Goal: Task Accomplishment & Management: Manage account settings

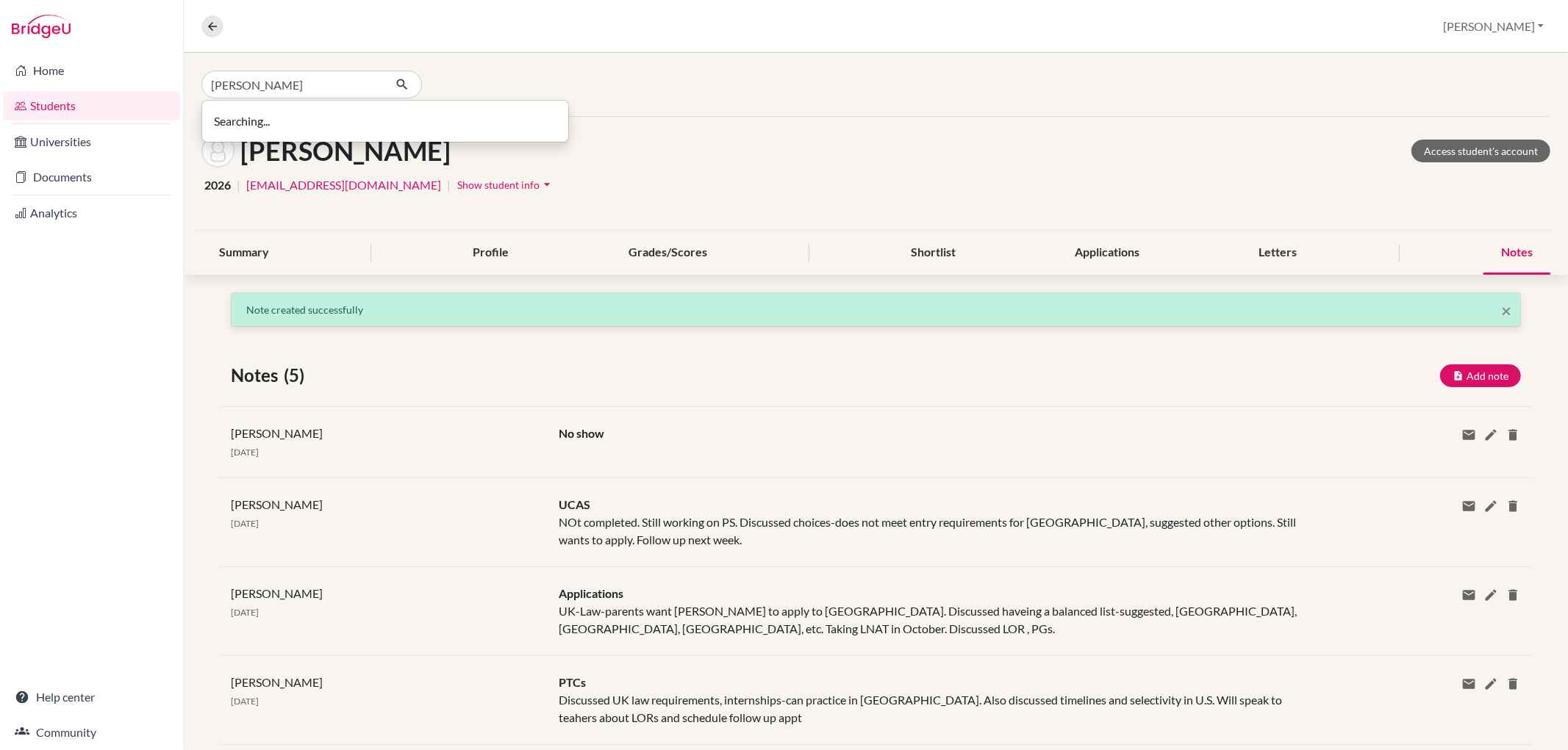
type input "[PERSON_NAME]"
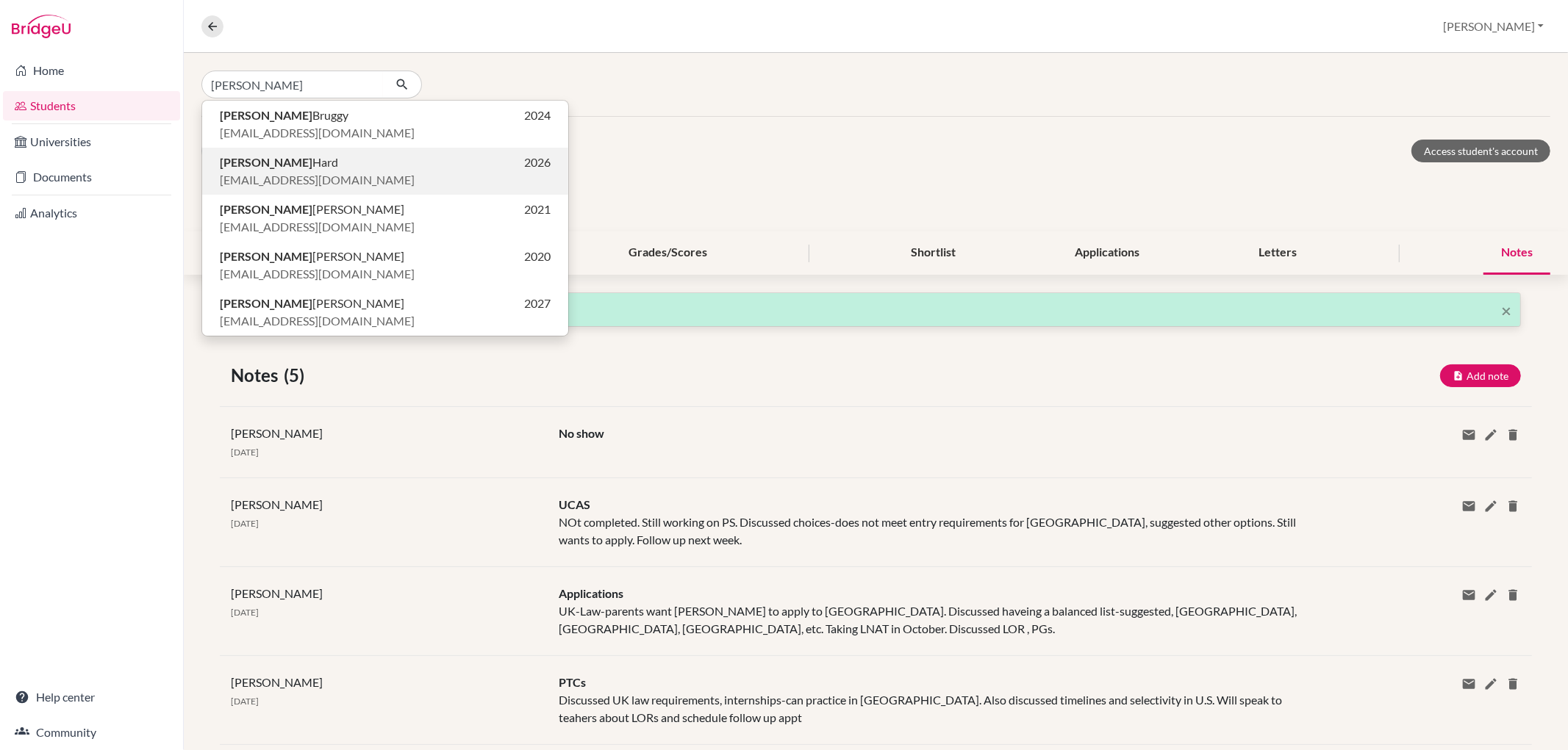
click at [319, 160] on p "[PERSON_NAME] 2026" at bounding box center [385, 163] width 331 height 18
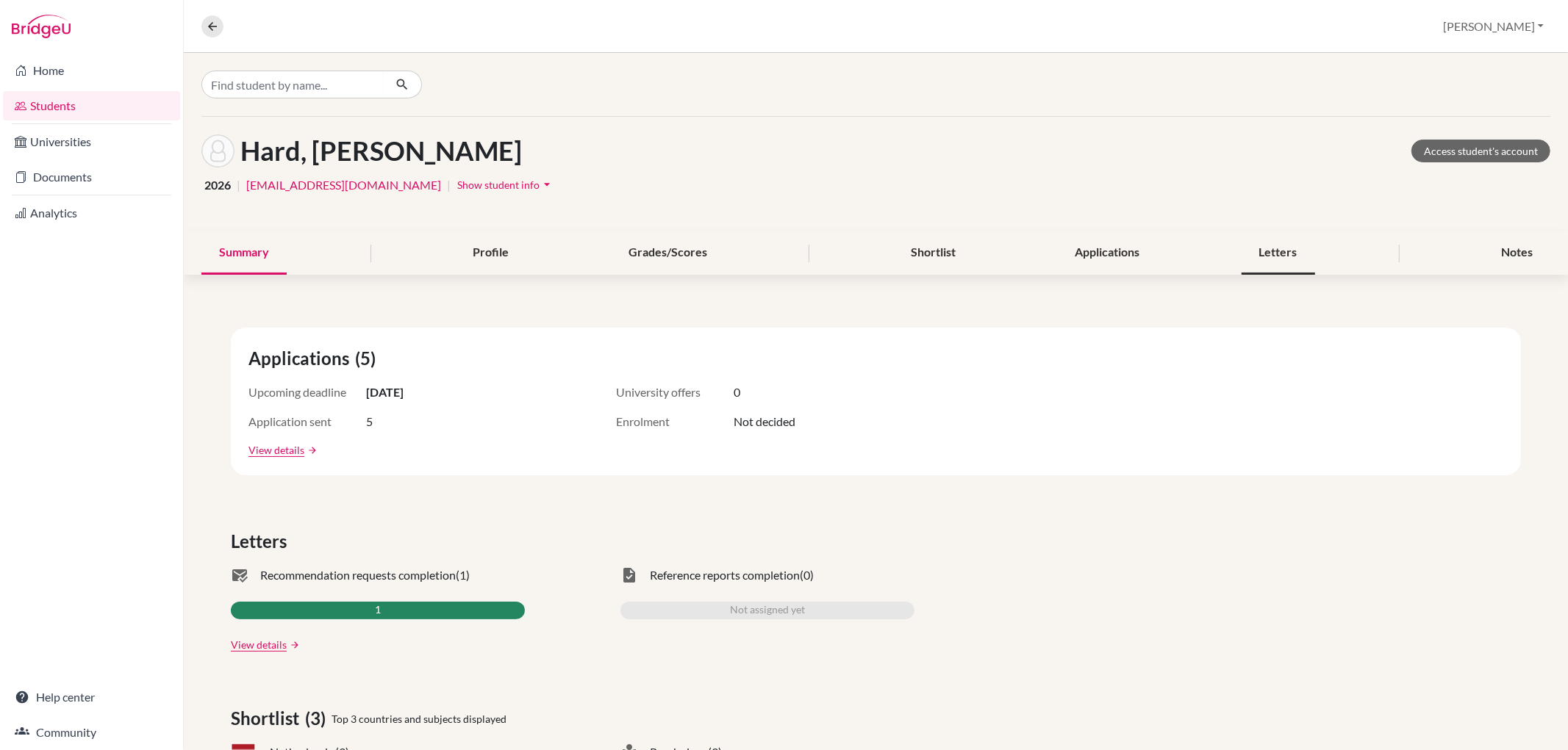
click at [1251, 249] on div "Letters" at bounding box center [1278, 253] width 73 height 43
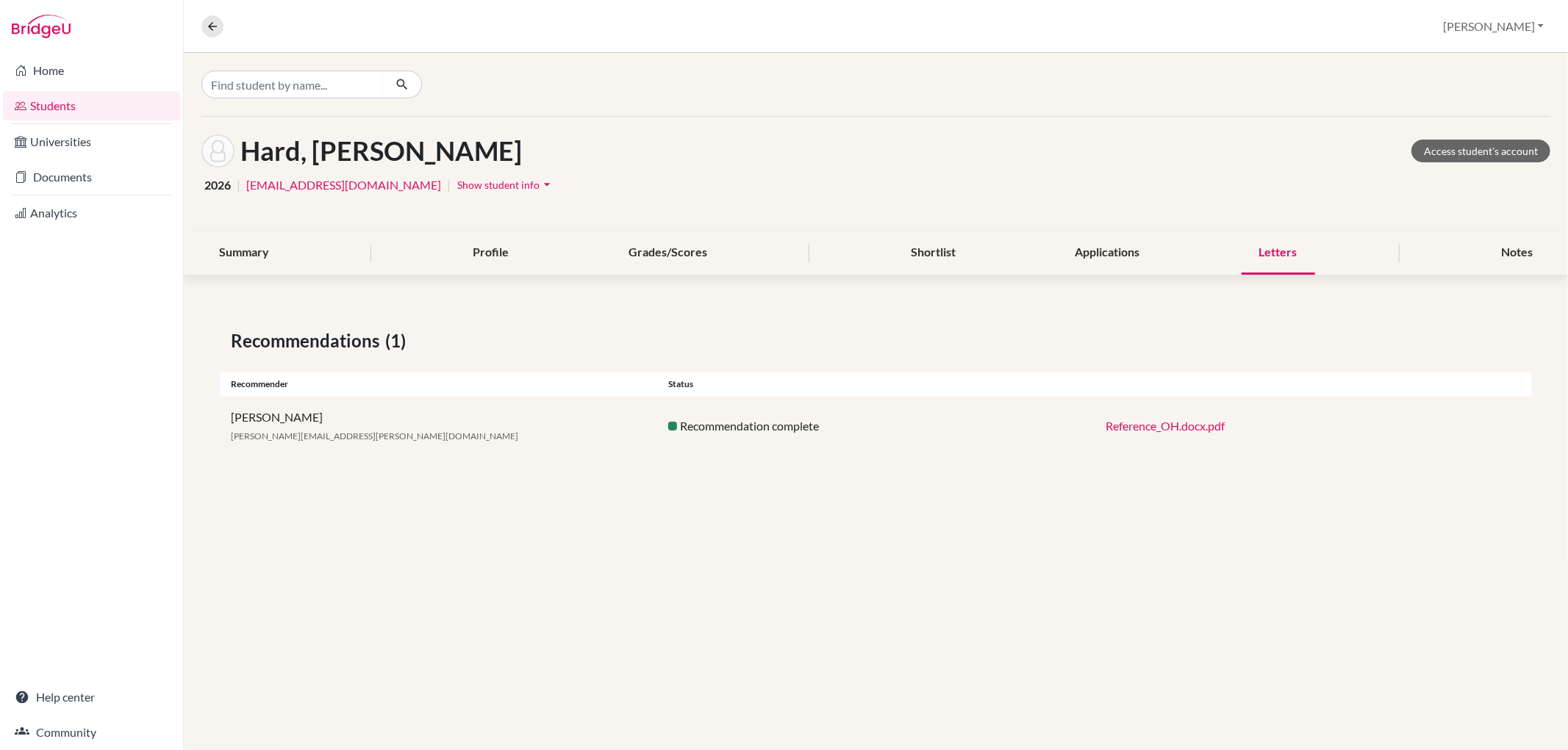
click at [1176, 426] on link "Reference_OH.docx.pdf" at bounding box center [1166, 425] width 119 height 14
click at [1525, 244] on div "Notes" at bounding box center [1517, 253] width 67 height 43
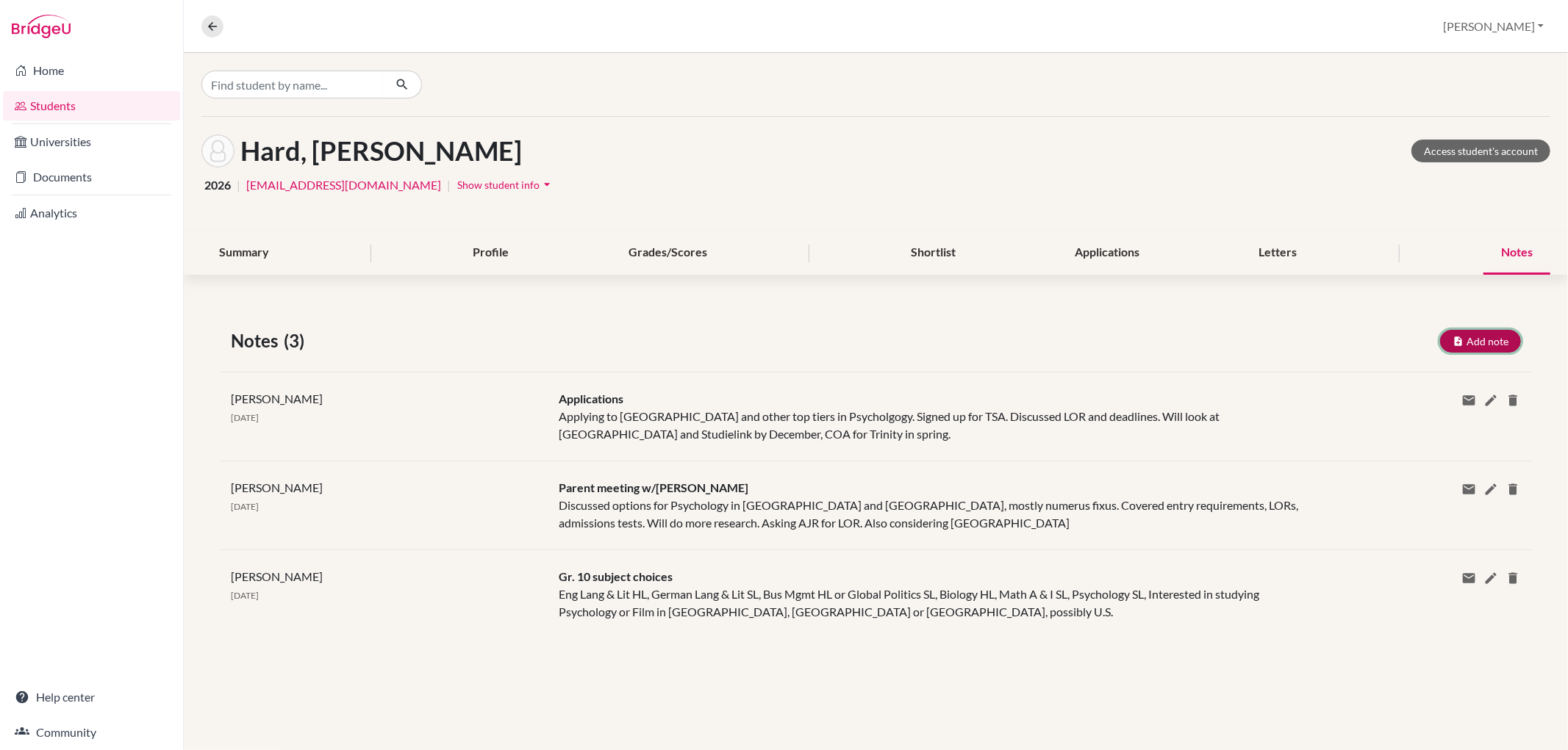
click at [1480, 331] on button "Add note" at bounding box center [1481, 341] width 81 height 23
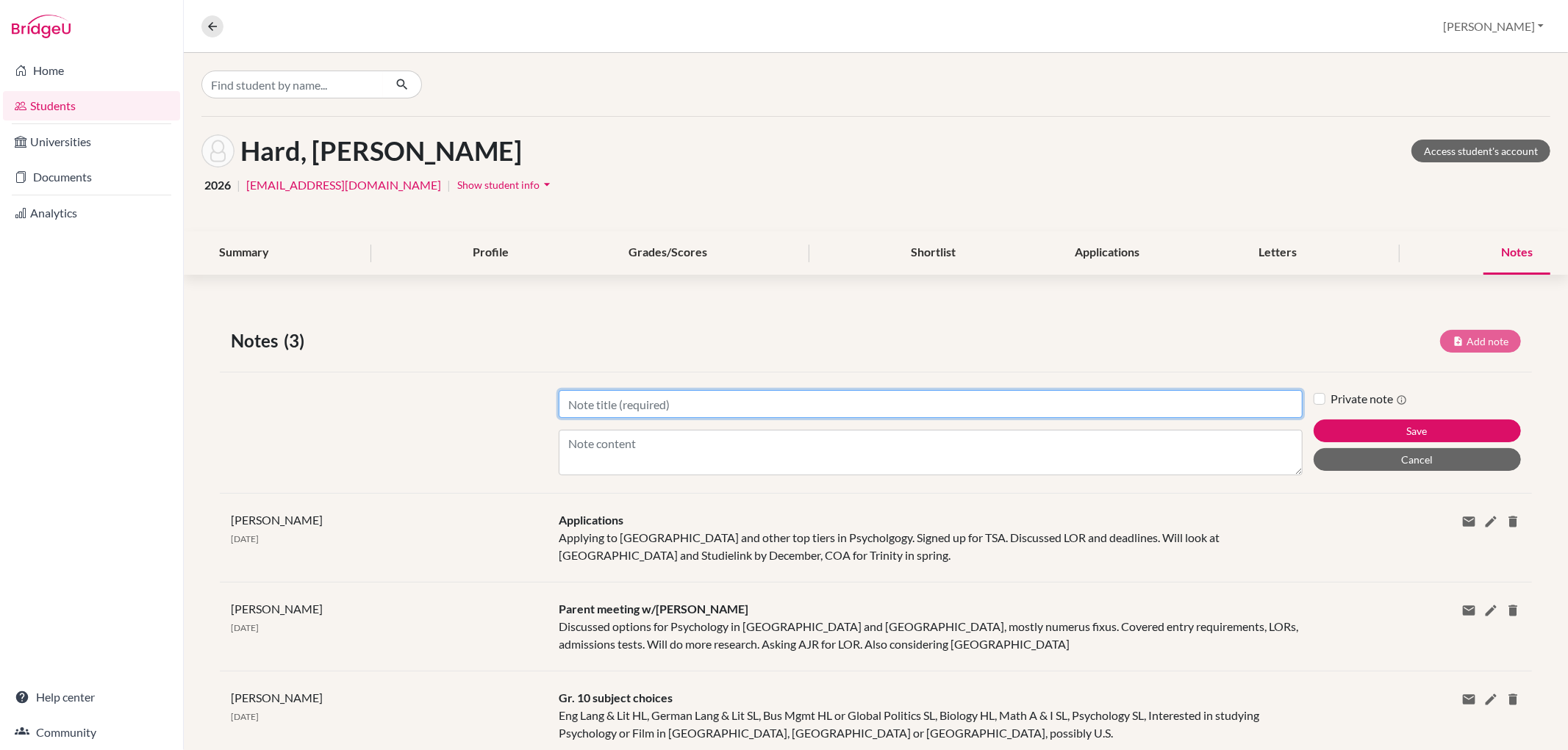
click at [607, 400] on input "Title" at bounding box center [930, 404] width 743 height 28
type input "applications"
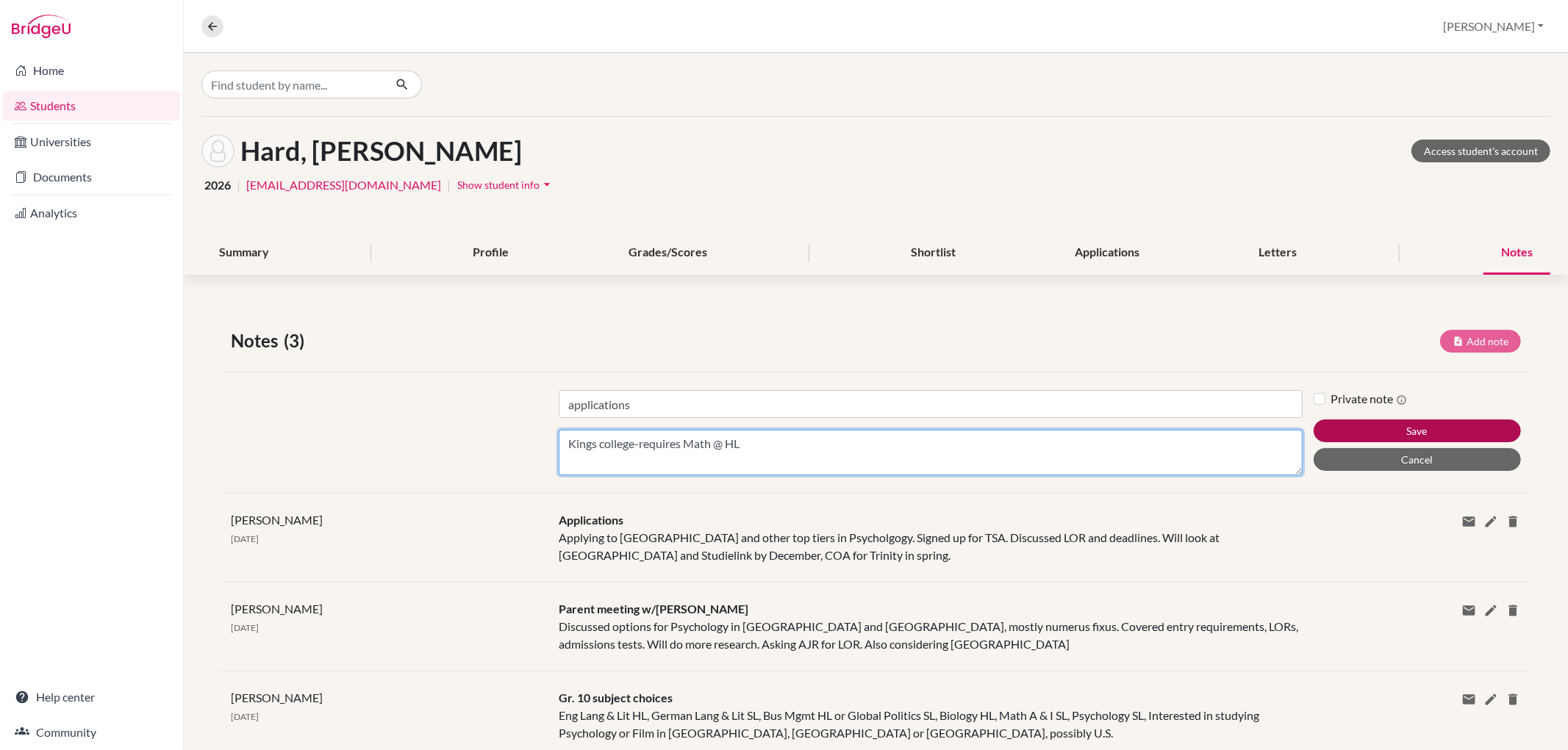
type textarea "Kings college-requires Math @ HL"
click at [1402, 428] on button "Save" at bounding box center [1418, 431] width 208 height 23
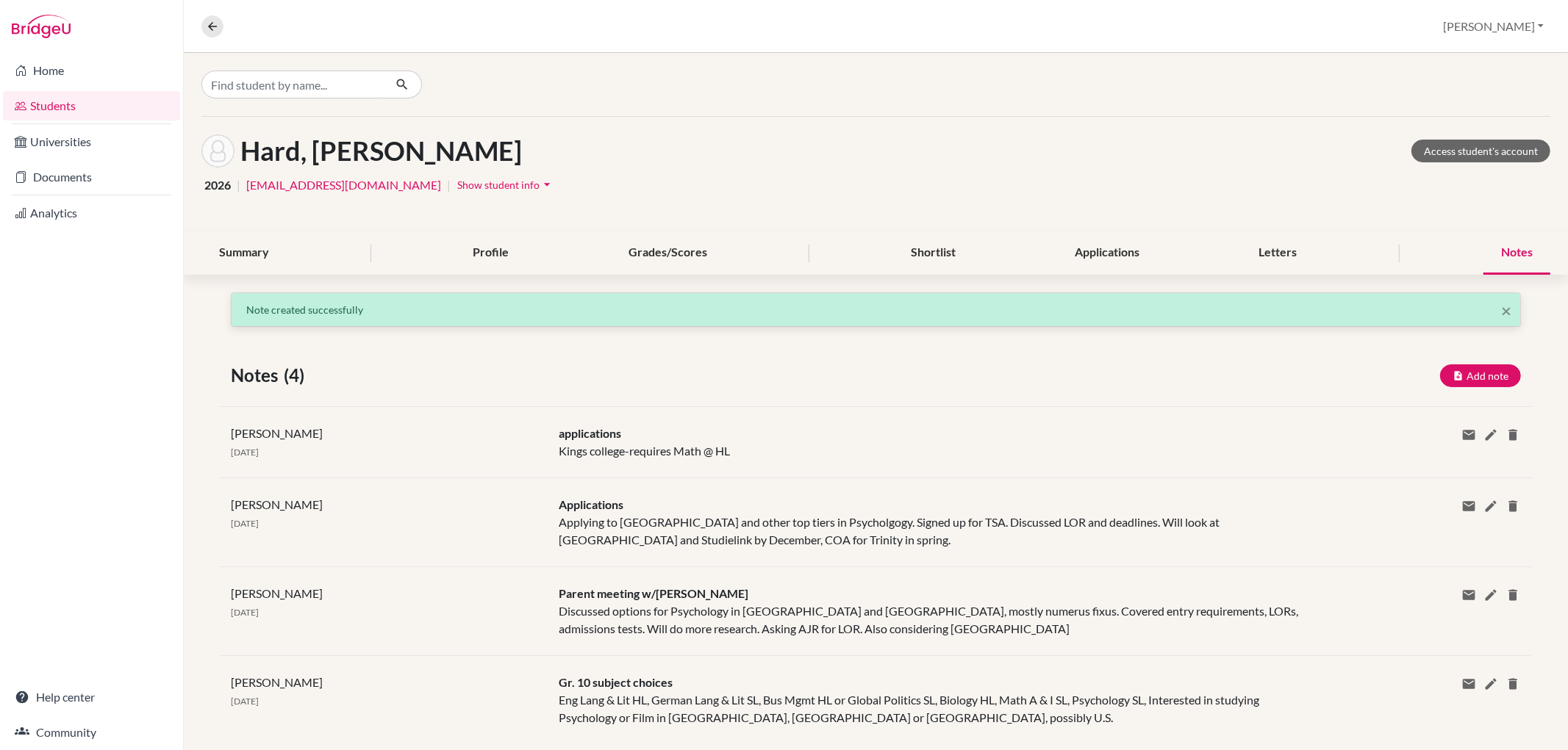
scroll to position [29, 0]
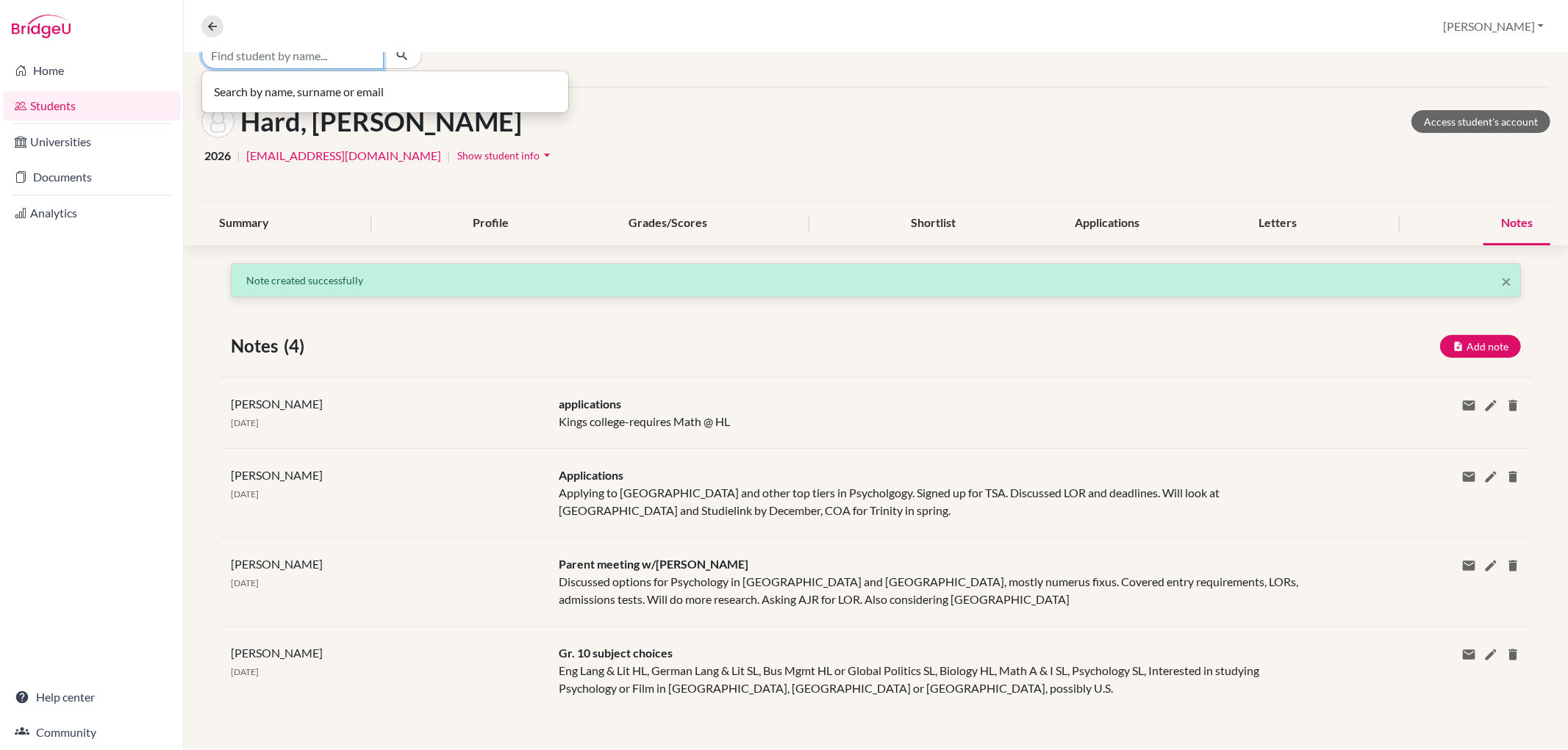
click at [256, 56] on input "Find student by name..." at bounding box center [293, 54] width 182 height 28
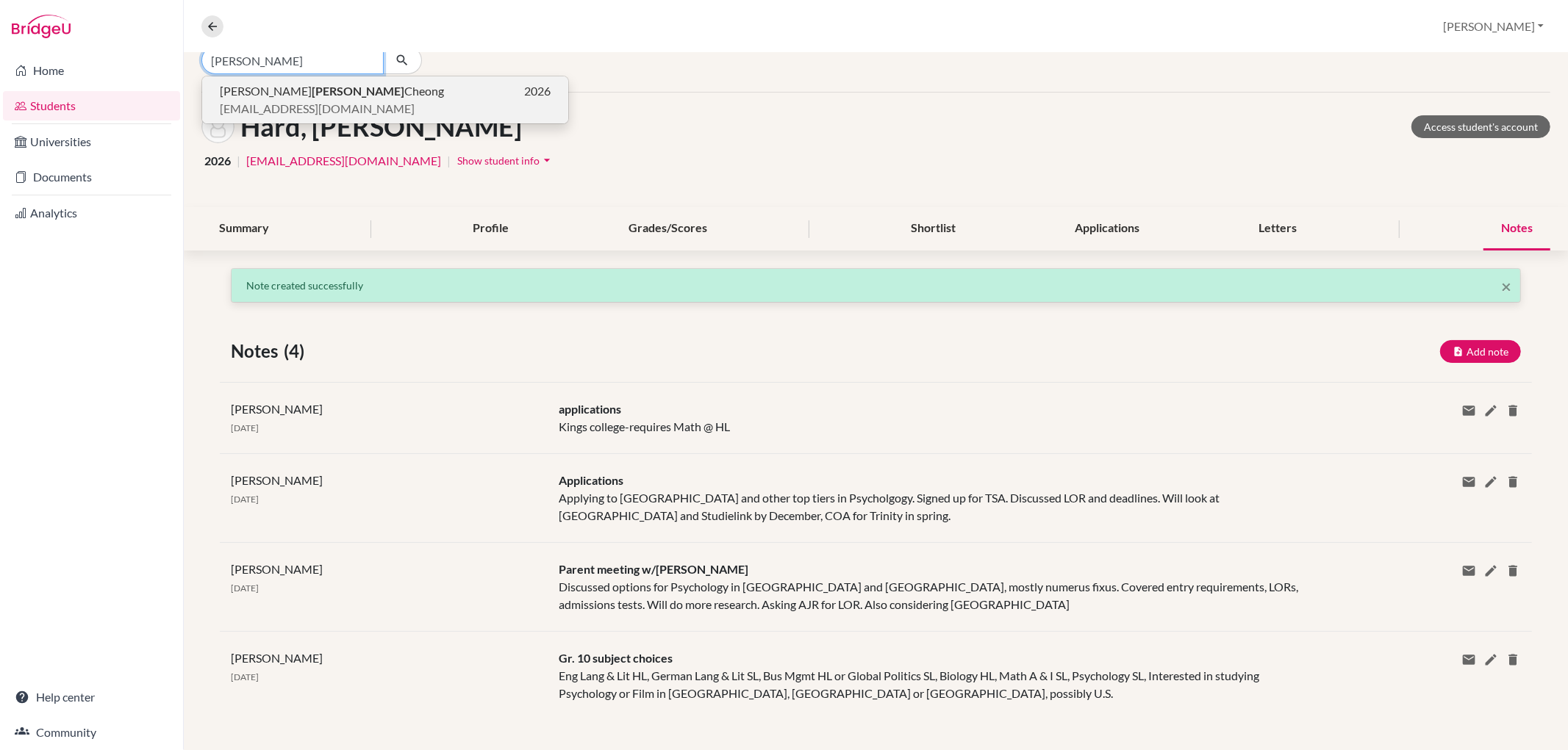
type input "[PERSON_NAME]"
click at [311, 94] on b "[PERSON_NAME]" at bounding box center [358, 90] width 93 height 14
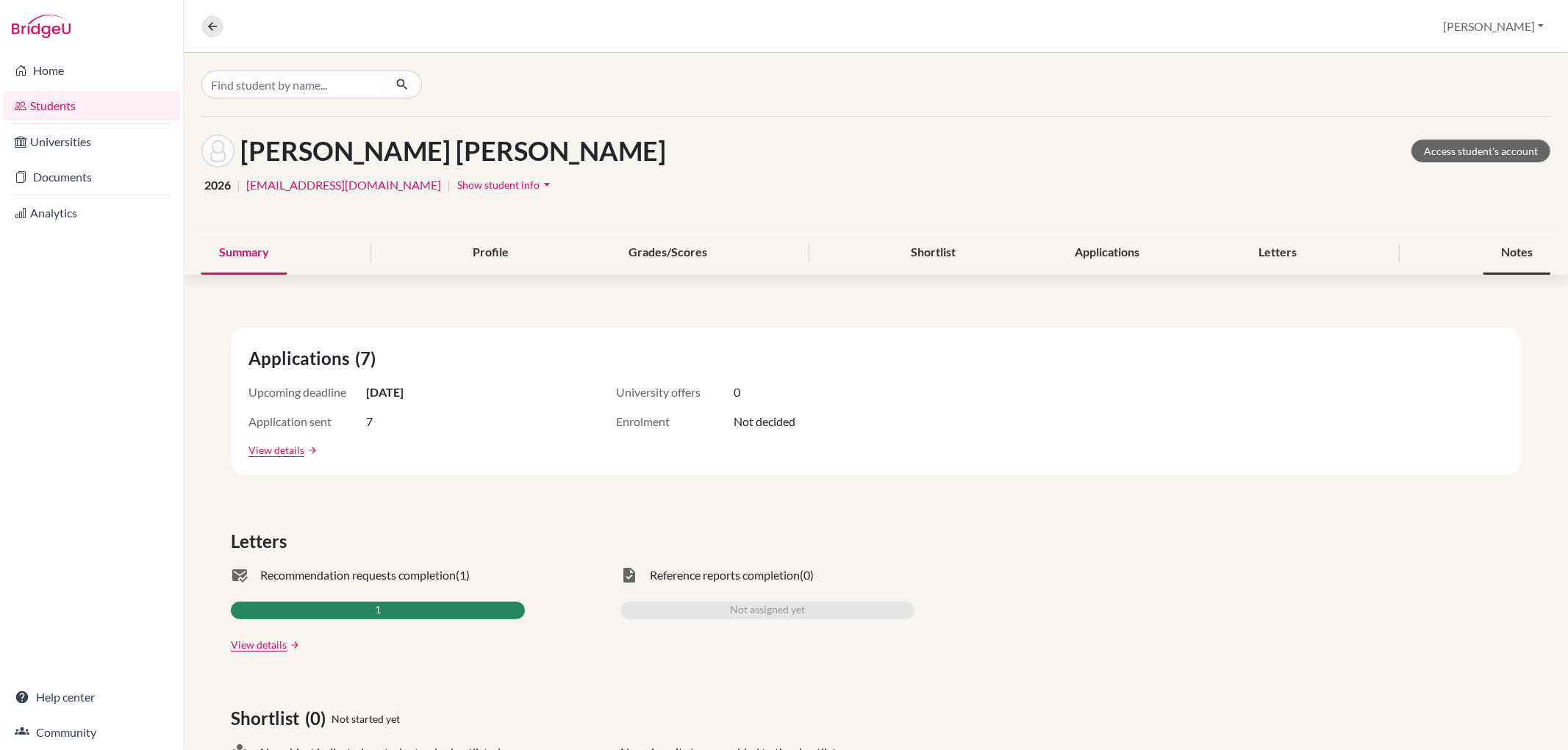
click at [1517, 252] on div "Notes" at bounding box center [1517, 253] width 67 height 43
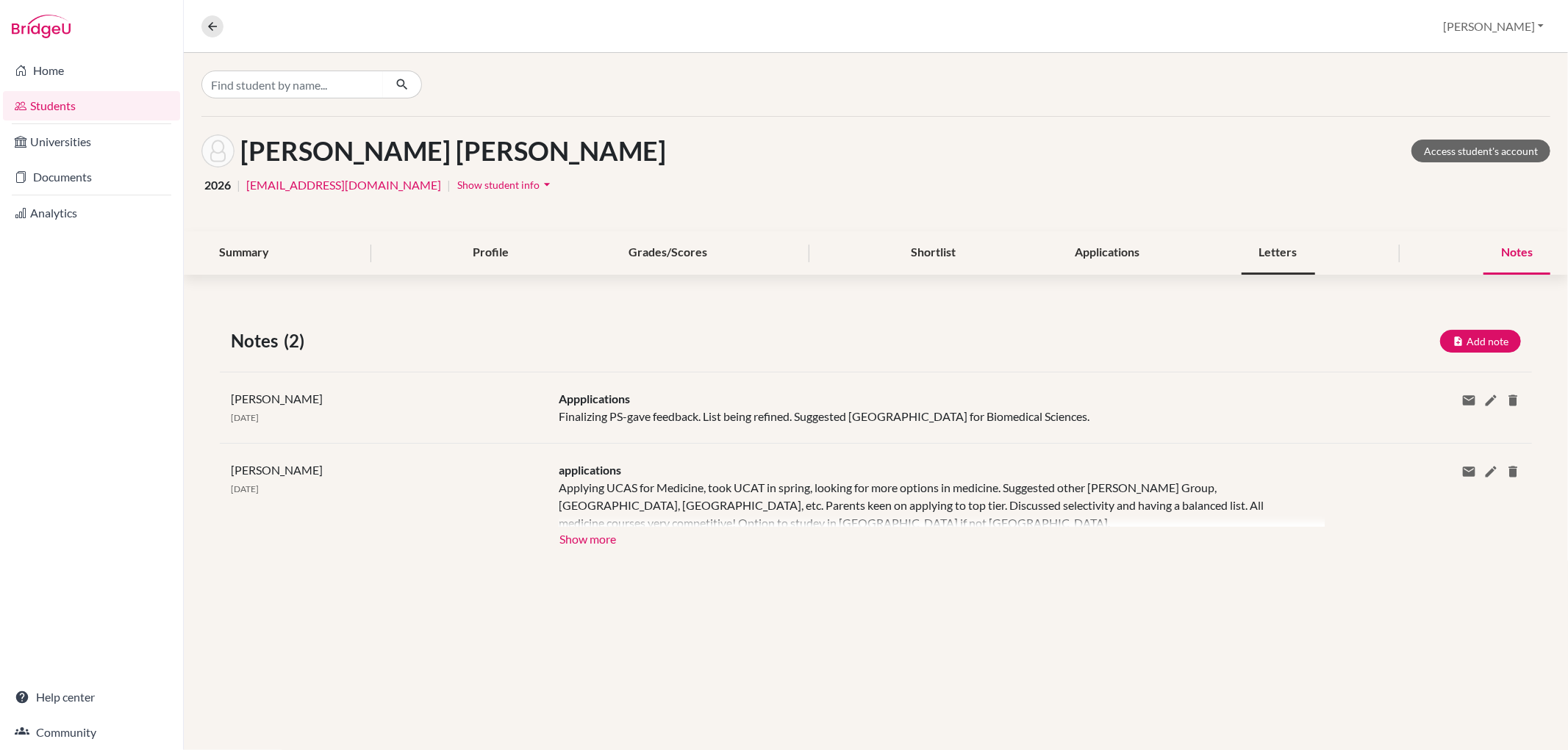
click at [1281, 255] on div "Letters" at bounding box center [1278, 253] width 73 height 43
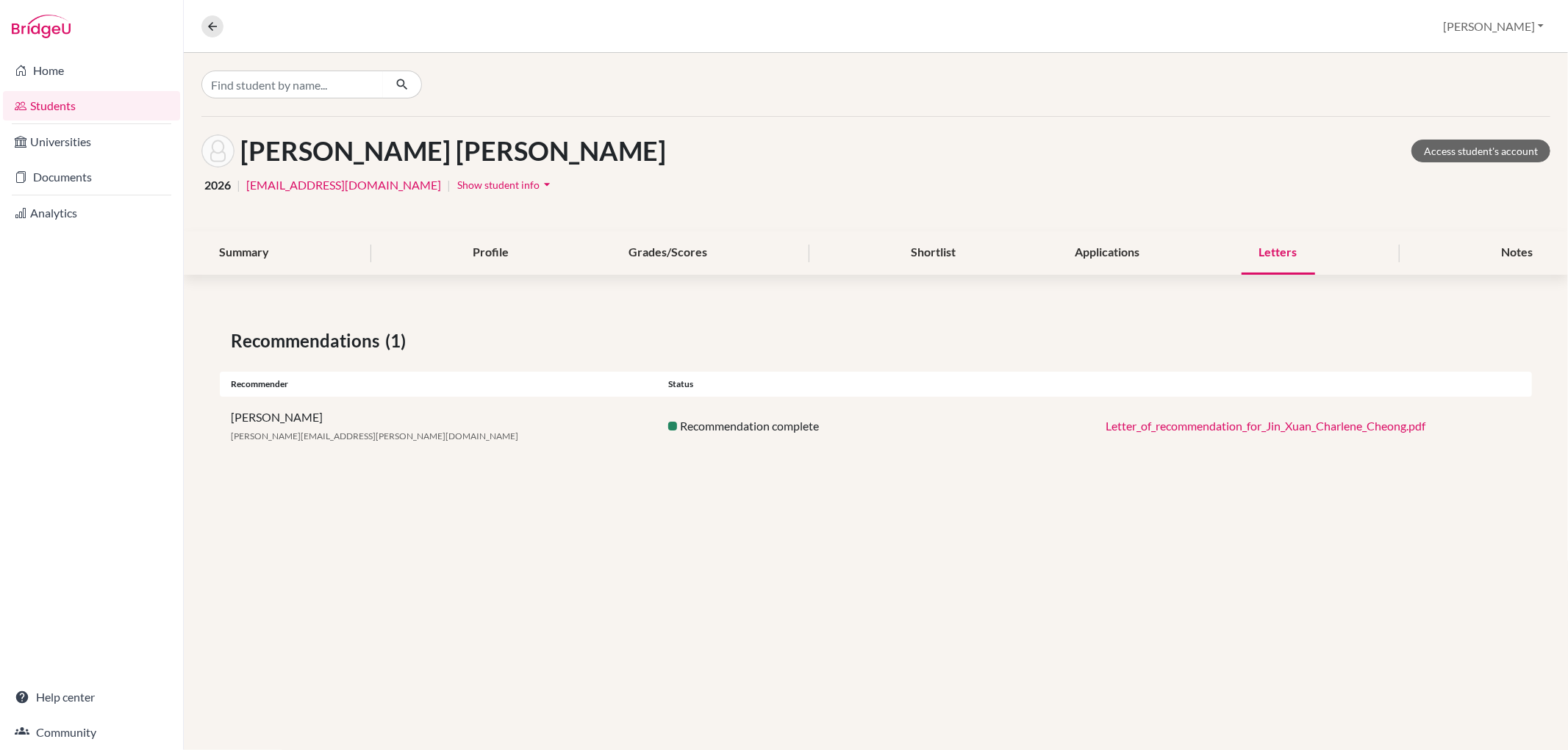
click at [1255, 423] on link "Letter_of_recommendation_for_Jin_Xuan_Charlene_Cheong.pdf" at bounding box center [1266, 425] width 320 height 14
